Goal: Browse casually

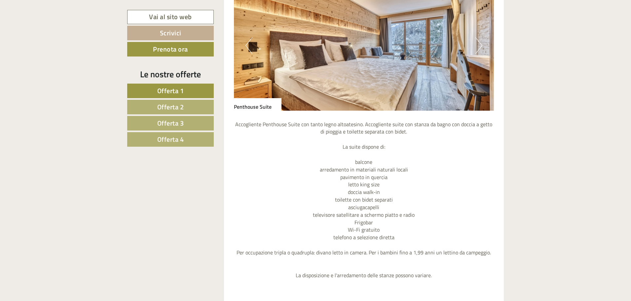
scroll to position [627, 0]
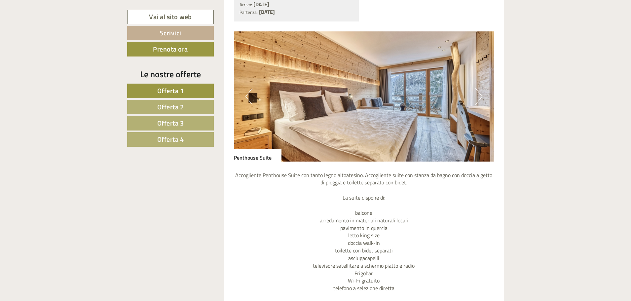
click at [477, 95] on button "Next" at bounding box center [479, 96] width 7 height 17
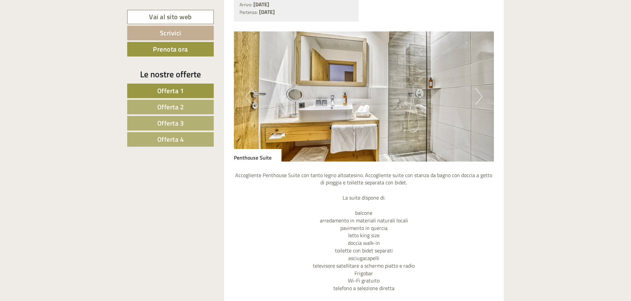
click at [477, 95] on button "Next" at bounding box center [479, 96] width 7 height 17
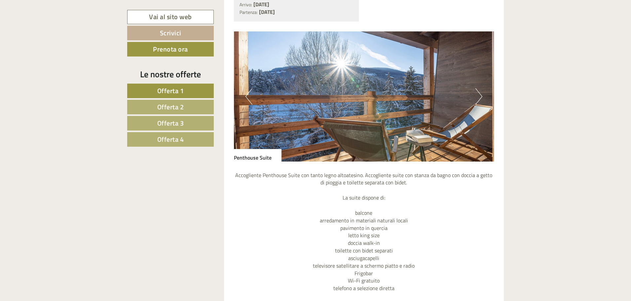
click at [477, 95] on button "Next" at bounding box center [479, 96] width 7 height 17
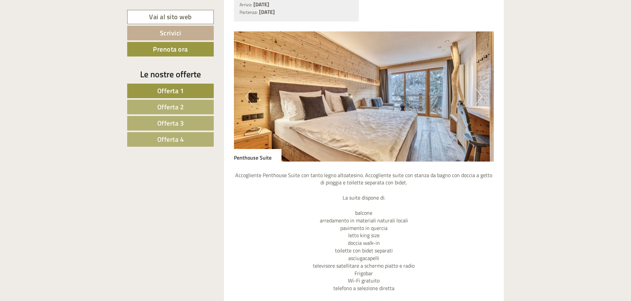
click at [477, 95] on button "Next" at bounding box center [479, 96] width 7 height 17
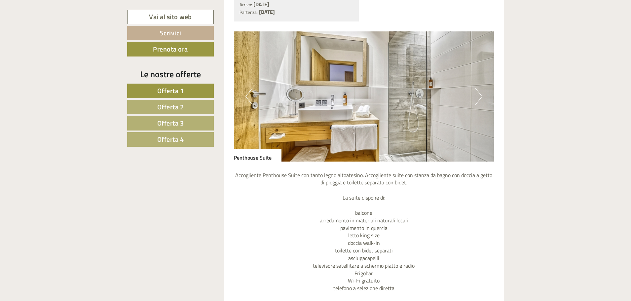
click at [477, 95] on button "Next" at bounding box center [479, 96] width 7 height 17
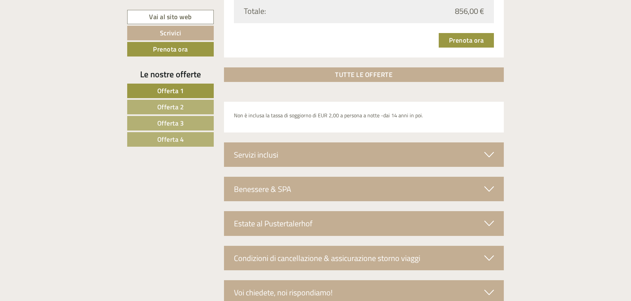
scroll to position [2213, 0]
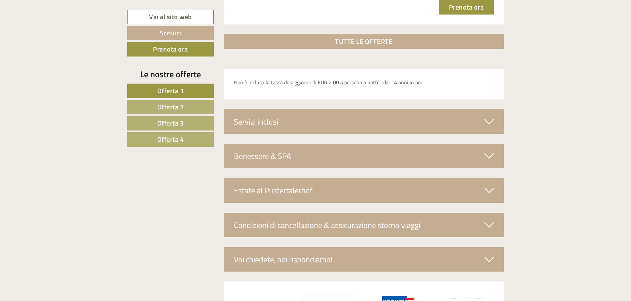
click at [490, 155] on icon at bounding box center [490, 155] width 10 height 11
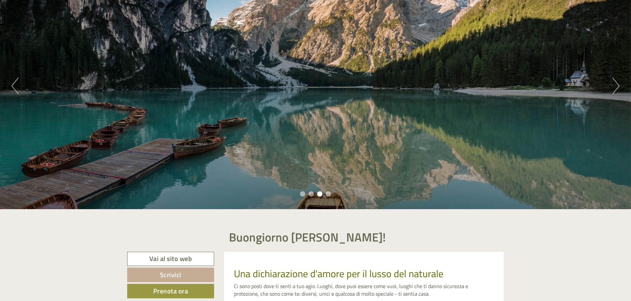
scroll to position [28, 0]
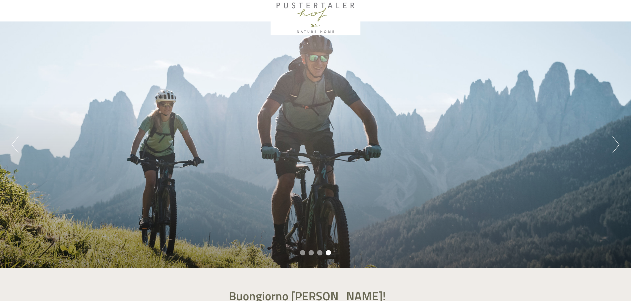
click at [617, 146] on button "Next" at bounding box center [616, 145] width 7 height 17
click at [617, 145] on button "Next" at bounding box center [616, 145] width 7 height 17
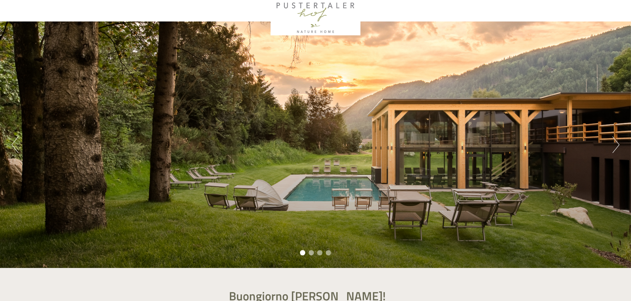
click at [617, 145] on button "Next" at bounding box center [616, 145] width 7 height 17
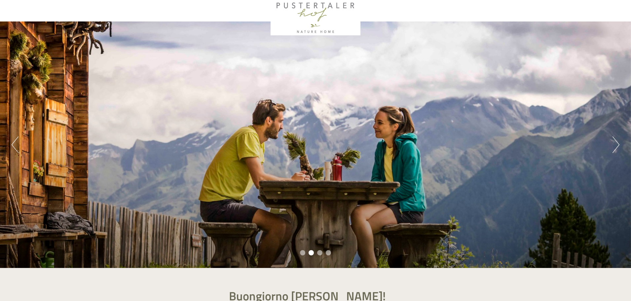
click at [617, 145] on button "Next" at bounding box center [616, 145] width 7 height 17
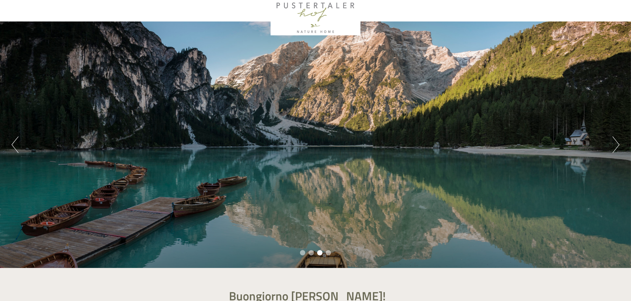
click at [617, 145] on button "Next" at bounding box center [616, 145] width 7 height 17
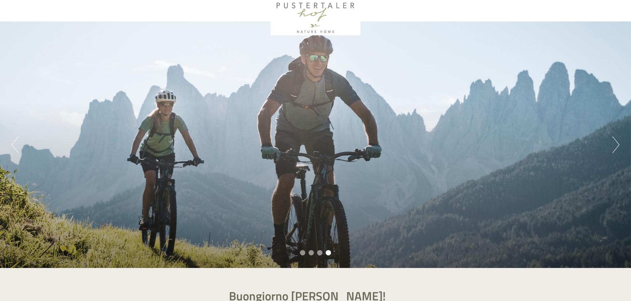
click at [617, 145] on button "Next" at bounding box center [616, 145] width 7 height 17
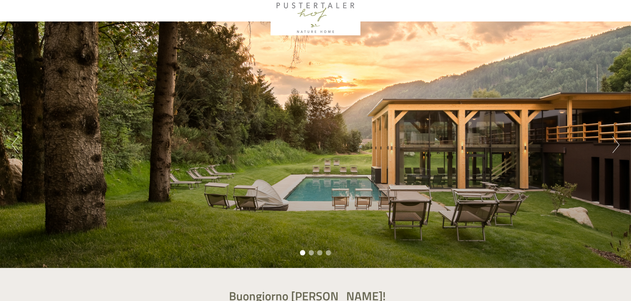
click at [617, 145] on button "Next" at bounding box center [616, 145] width 7 height 17
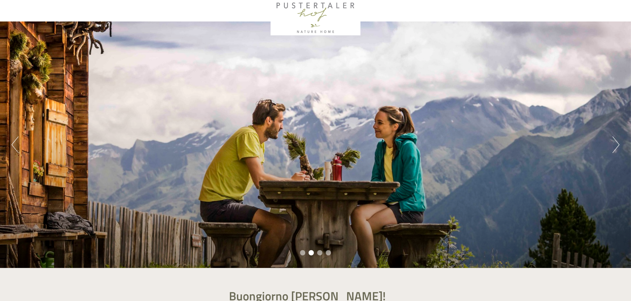
click at [617, 145] on button "Next" at bounding box center [616, 145] width 7 height 17
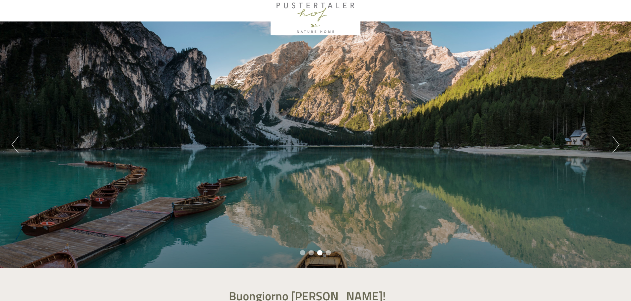
click at [617, 145] on button "Next" at bounding box center [616, 145] width 7 height 17
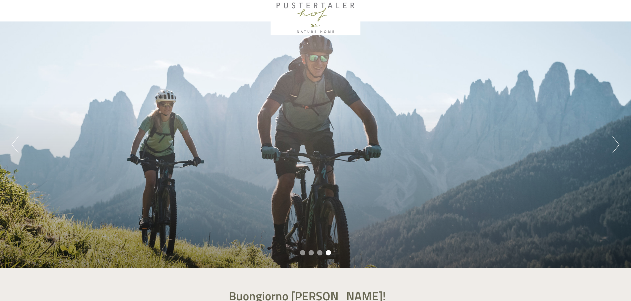
click at [617, 145] on button "Next" at bounding box center [616, 145] width 7 height 17
